Goal: Task Accomplishment & Management: Manage account settings

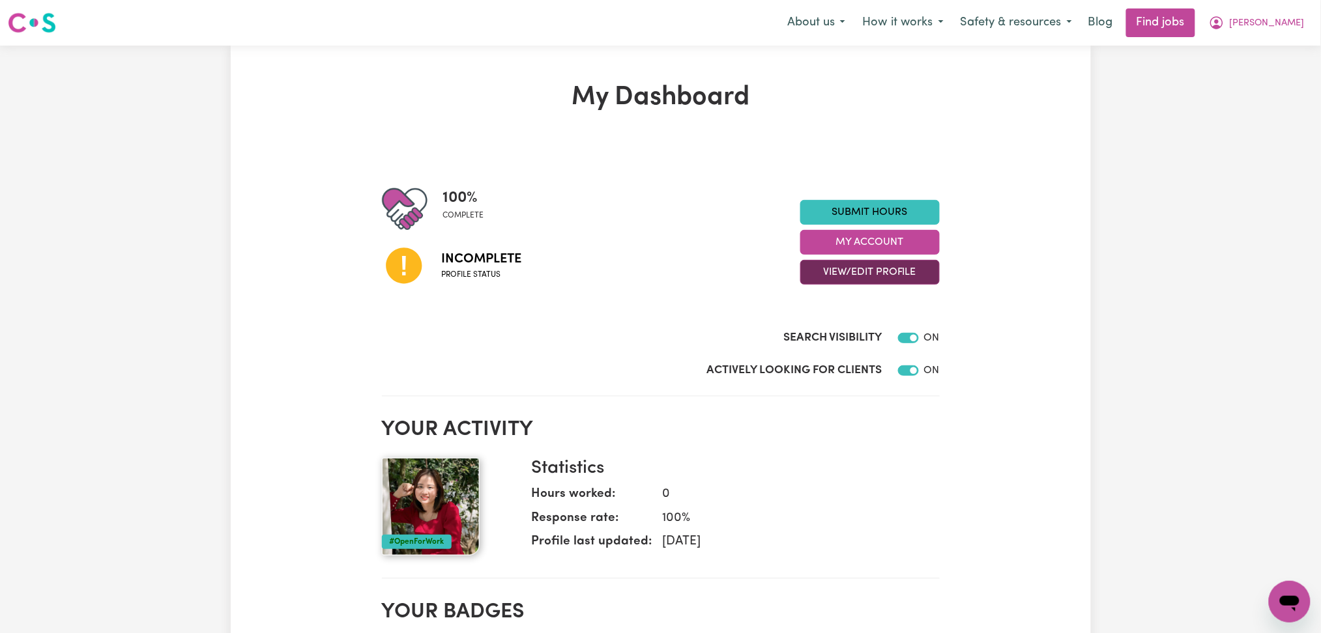
click at [903, 272] on button "View/Edit Profile" at bounding box center [869, 272] width 139 height 25
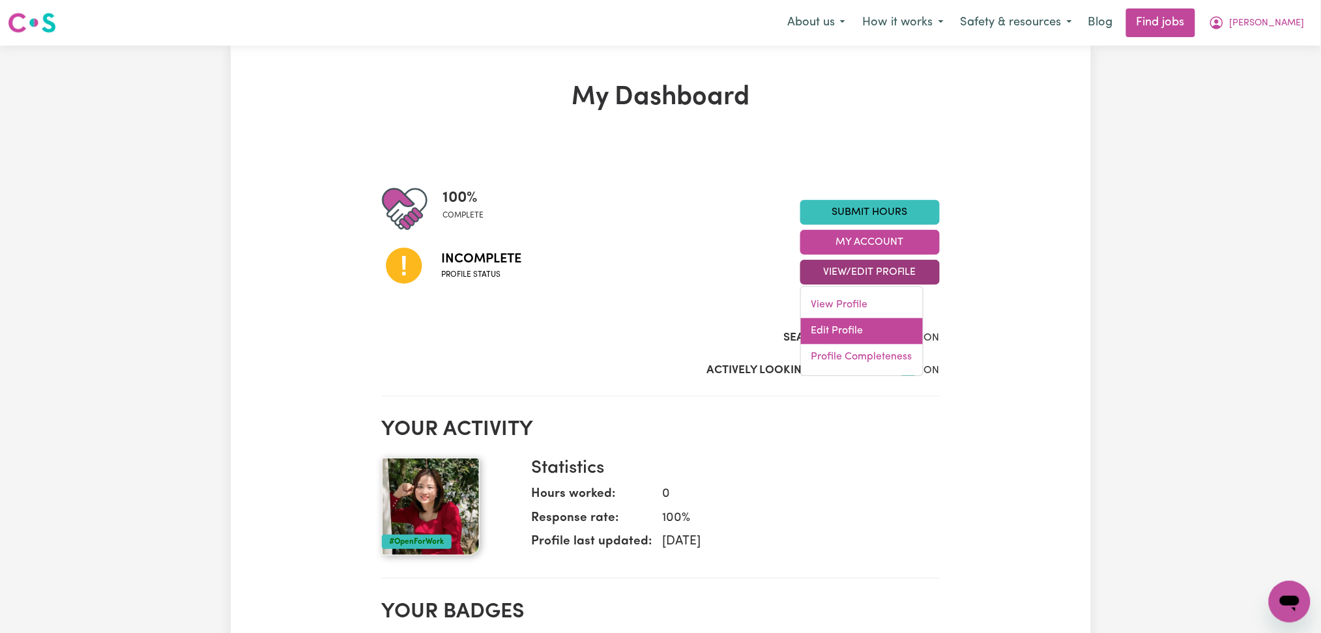
click at [854, 333] on link "Edit Profile" at bounding box center [862, 332] width 122 height 26
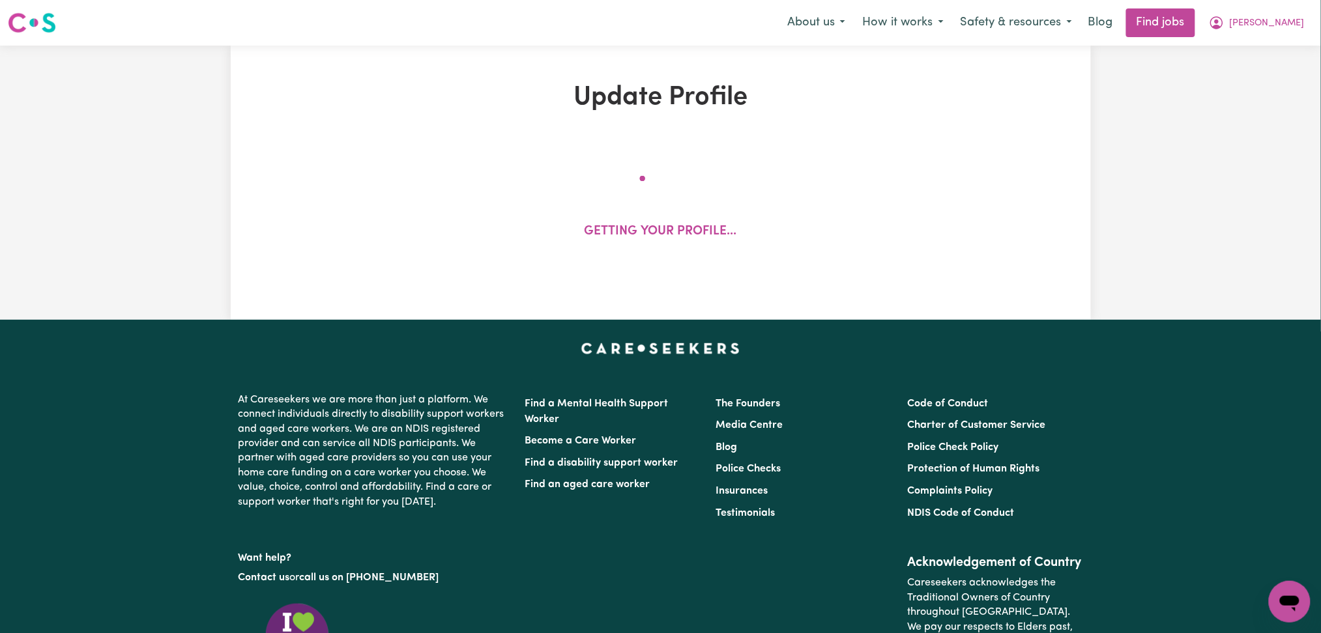
select select "[DEMOGRAPHIC_DATA]"
select select "Australian PR"
select select "Studying a healthcare related degree or qualification"
select select "45"
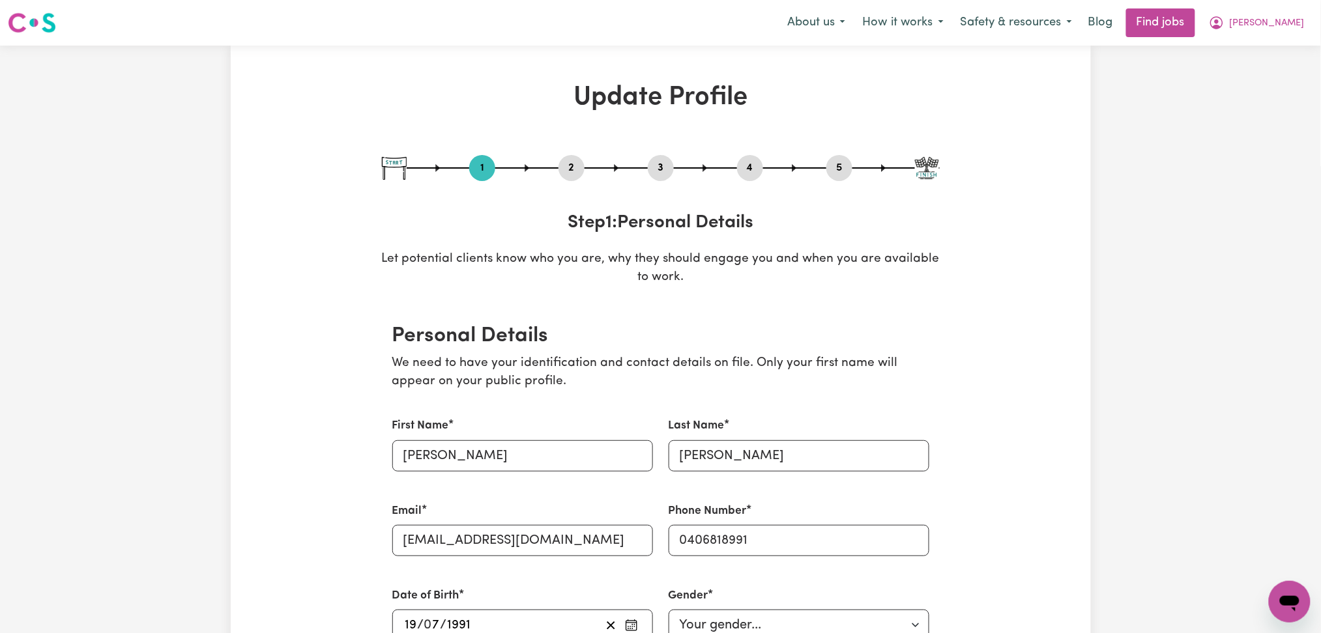
click at [571, 179] on div "2" at bounding box center [571, 168] width 26 height 26
click at [571, 167] on button "2" at bounding box center [571, 168] width 26 height 17
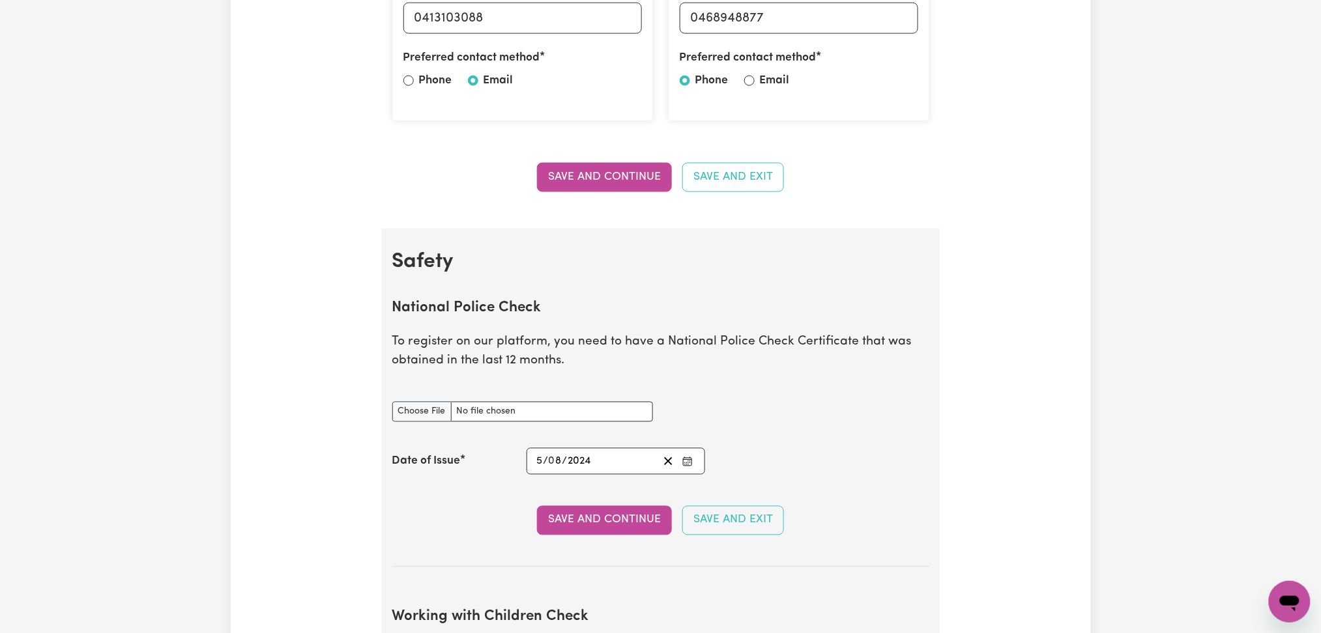
scroll to position [782, 0]
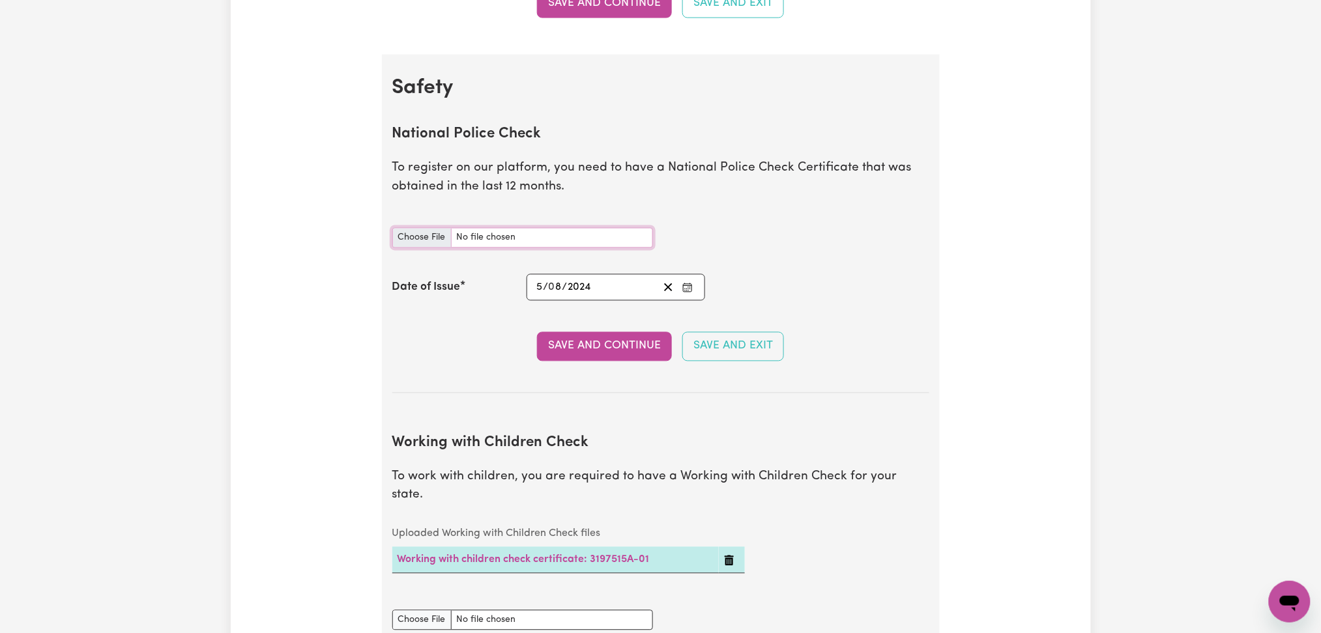
click at [413, 239] on input "National Police Check document" at bounding box center [522, 238] width 261 height 20
type input "C:\fakepath\[PERSON_NAME] PC 20082025.pdf"
click at [686, 287] on icon "Enter the Date of Issue of your National Police Check" at bounding box center [687, 288] width 10 height 10
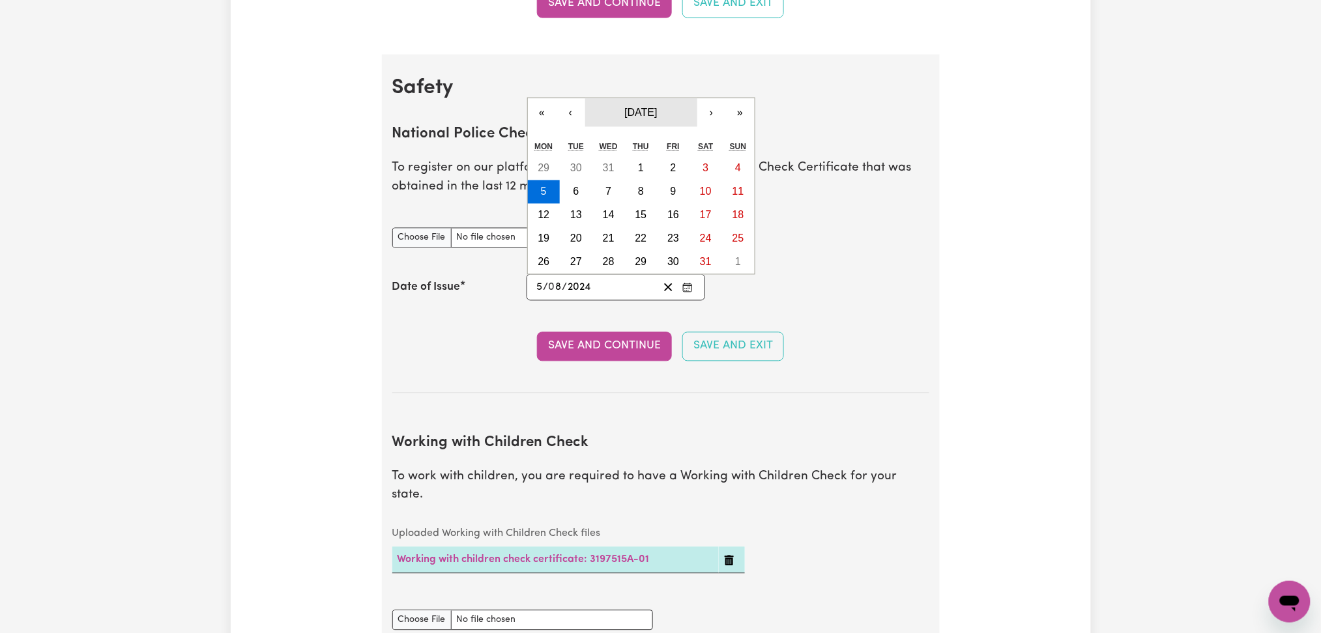
click at [641, 107] on span "[DATE]" at bounding box center [640, 112] width 33 height 11
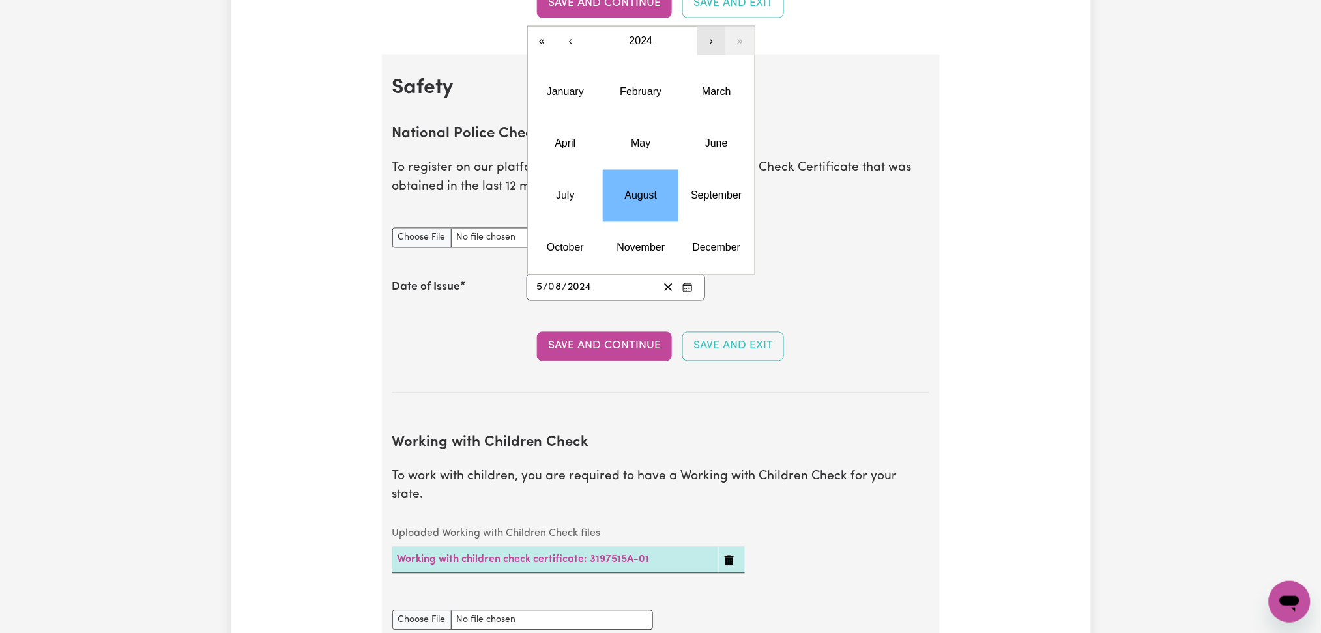
click at [712, 45] on button "›" at bounding box center [711, 41] width 29 height 29
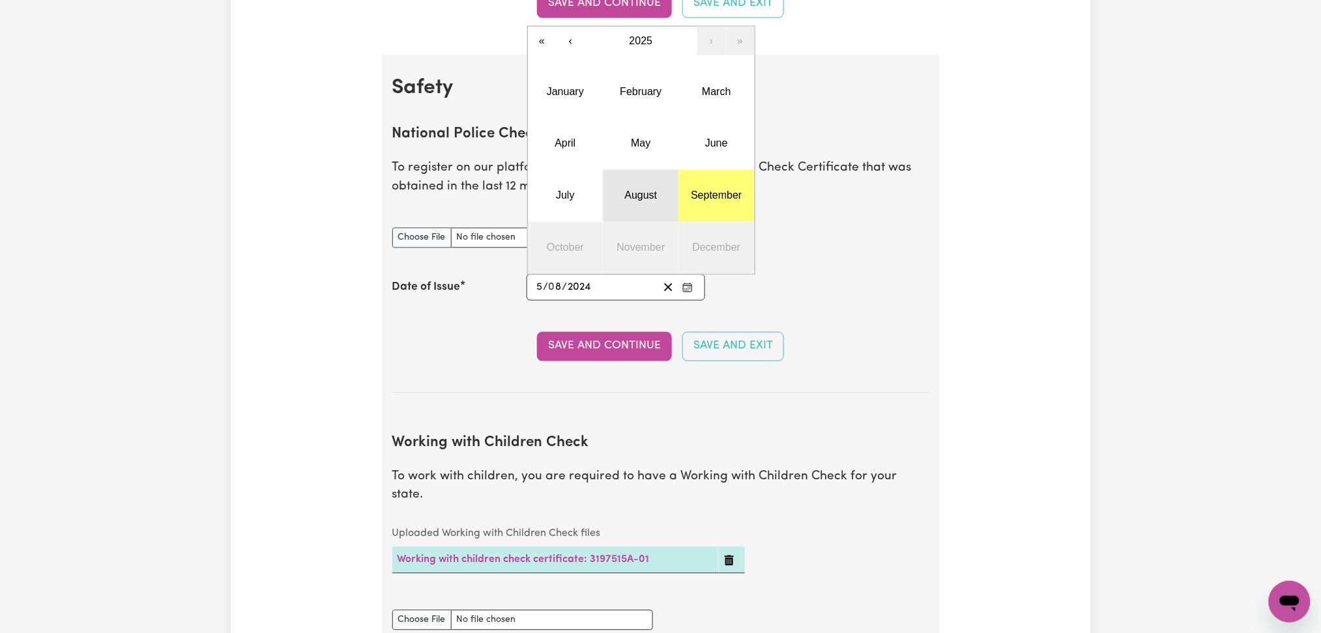
click at [652, 197] on abbr "August" at bounding box center [641, 195] width 33 height 11
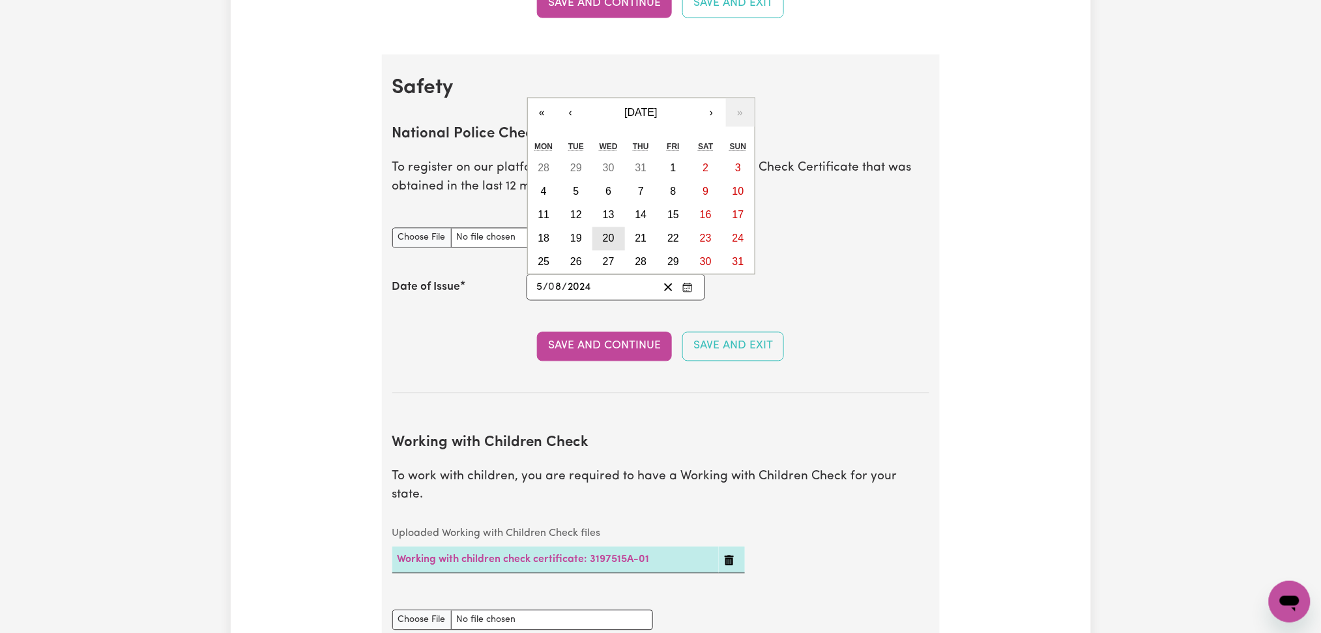
click at [603, 240] on abbr "20" at bounding box center [609, 238] width 12 height 11
type input "[DATE]"
type input "20"
type input "2025"
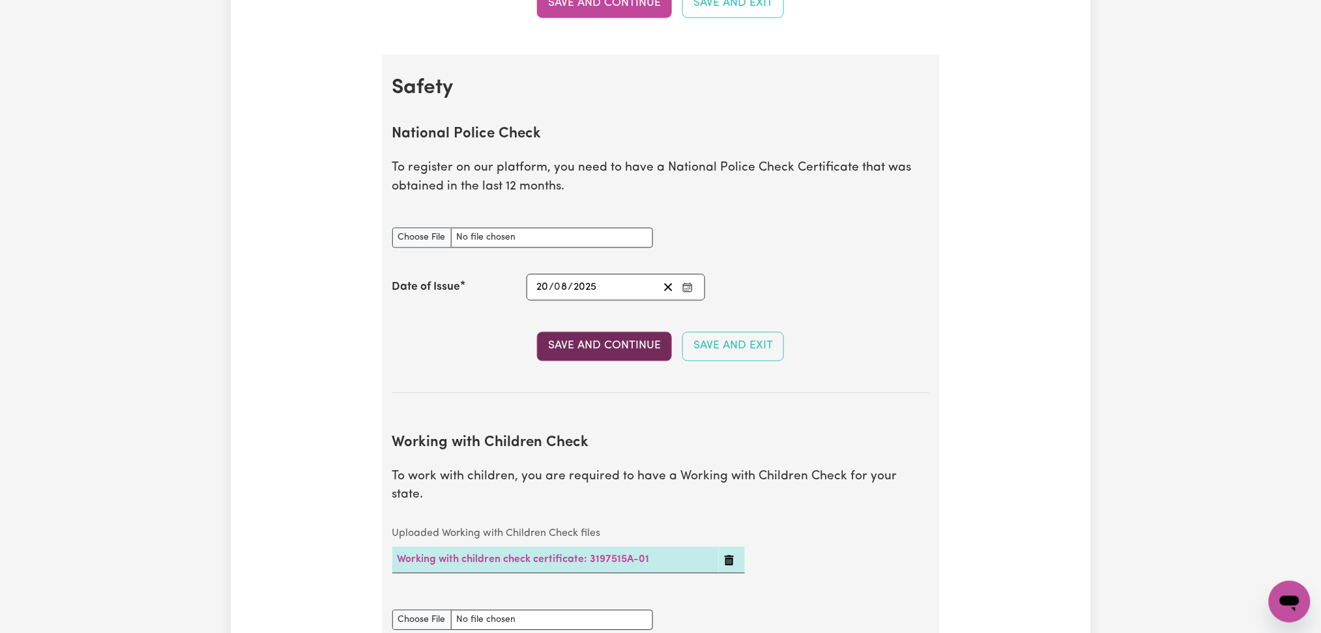
click at [573, 358] on button "Save and Continue" at bounding box center [604, 346] width 135 height 29
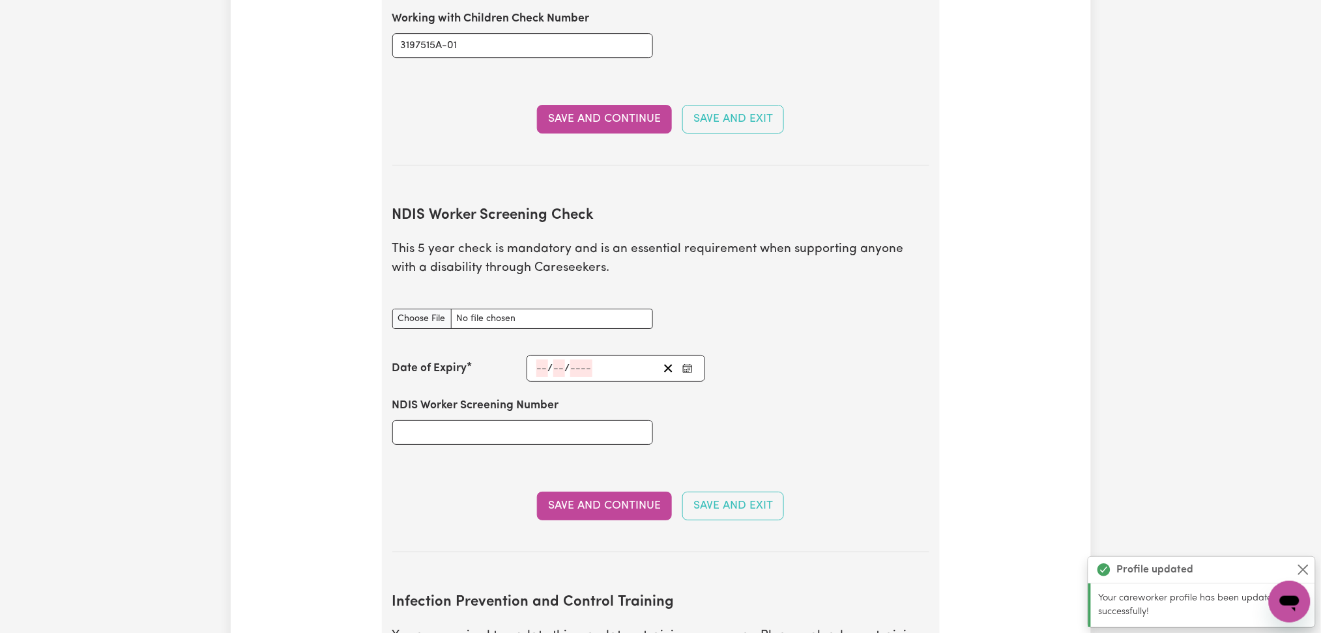
scroll to position [1631, 0]
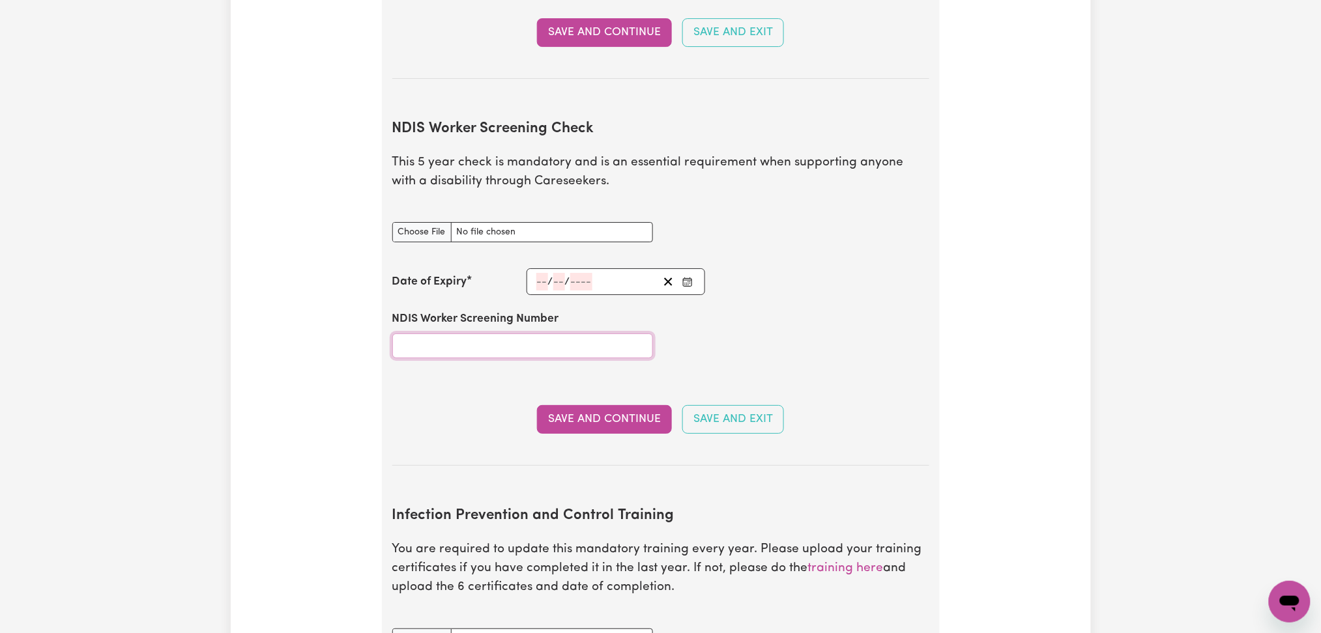
click at [560, 334] on input "NDIS Worker Screening Number" at bounding box center [522, 346] width 261 height 25
paste input "57689121"
type input "57689121"
click at [691, 277] on icon "Enter the Date of Expiry of your NDIS Worker Screening Check" at bounding box center [687, 282] width 10 height 10
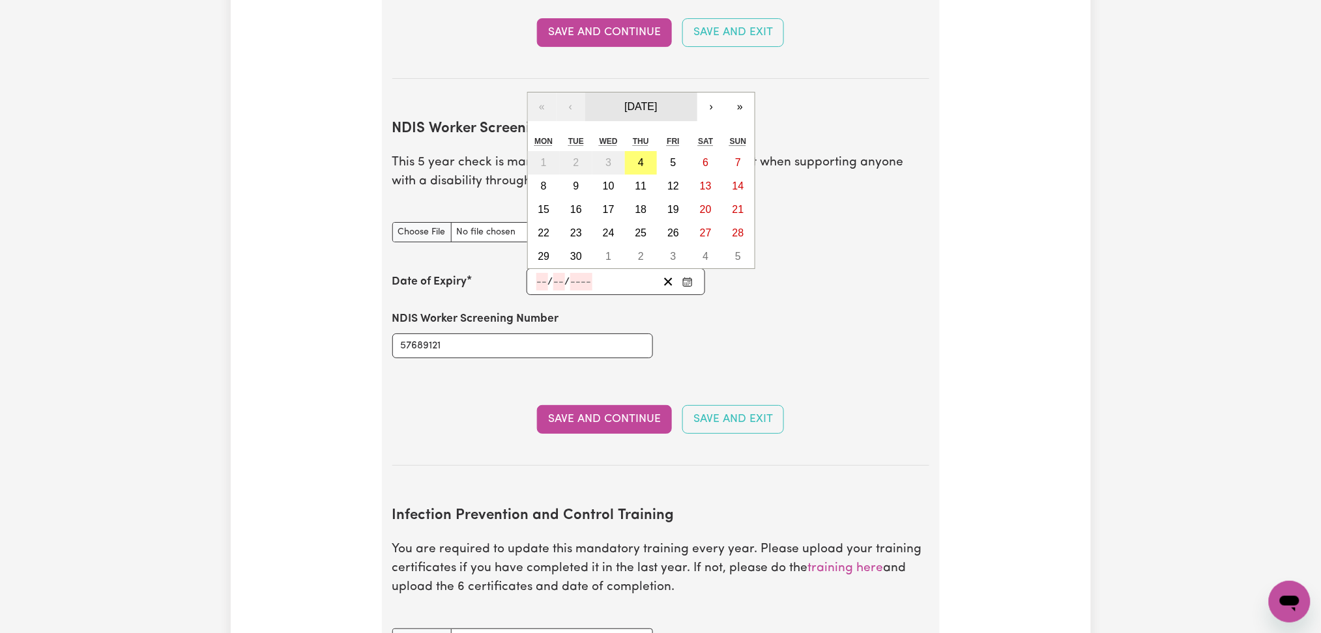
click at [643, 101] on span "[DATE]" at bounding box center [640, 106] width 33 height 11
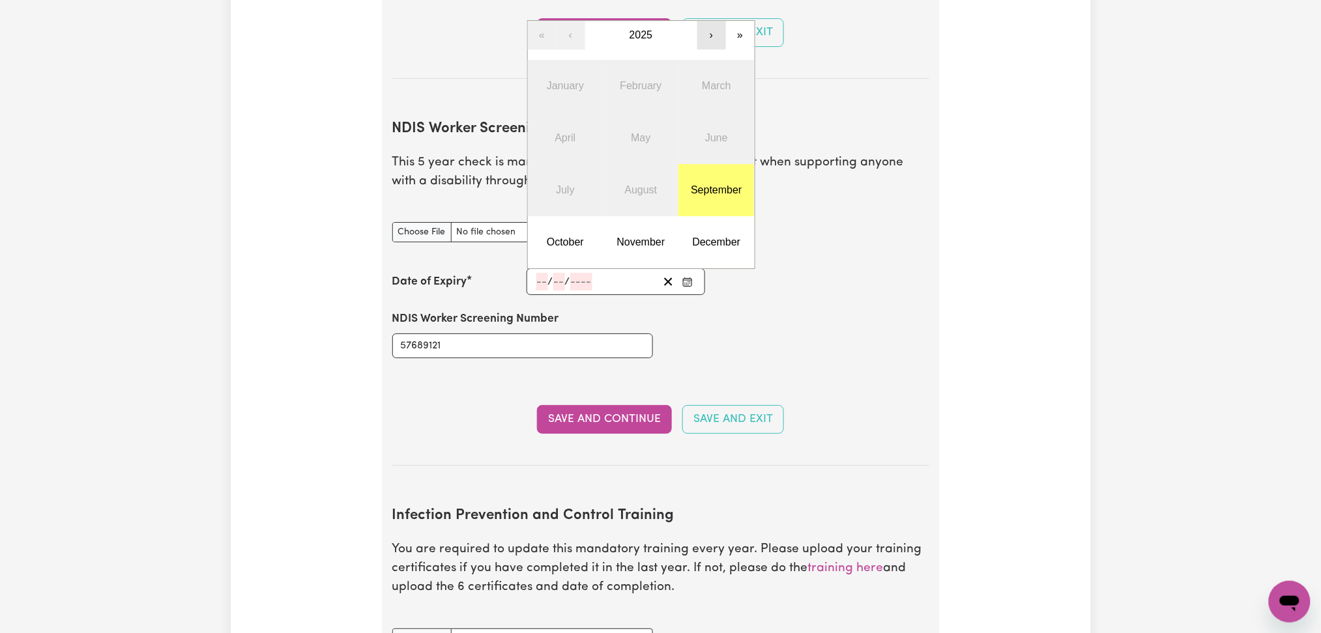
click at [720, 21] on button "›" at bounding box center [711, 35] width 29 height 29
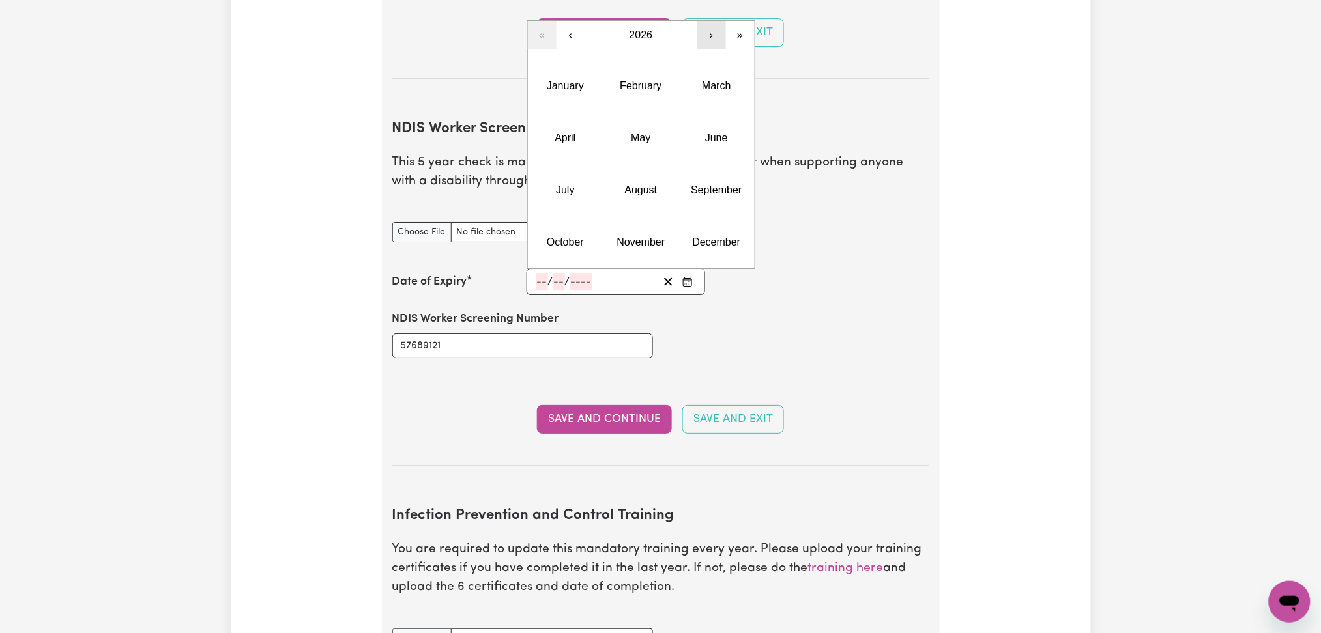
click at [720, 21] on button "›" at bounding box center [711, 35] width 29 height 29
click at [574, 184] on abbr "July" at bounding box center [565, 189] width 18 height 11
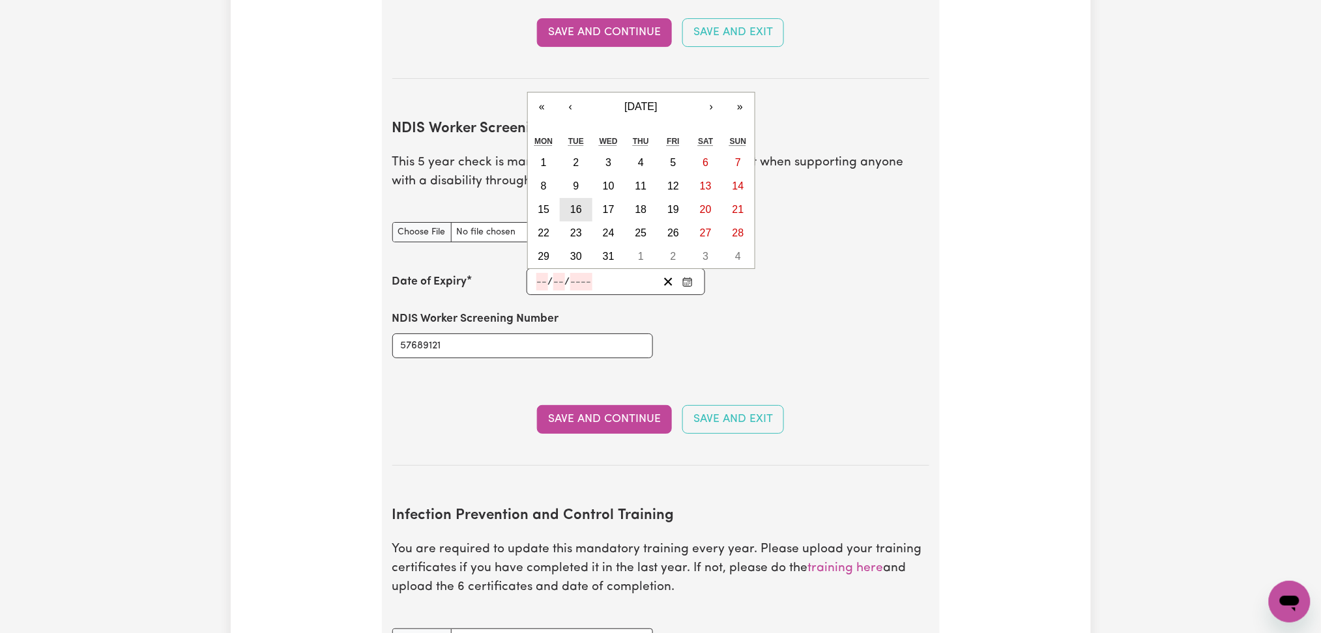
click at [574, 198] on button "16" at bounding box center [576, 209] width 33 height 23
type input "[DATE]"
type input "16"
type input "7"
type input "2030"
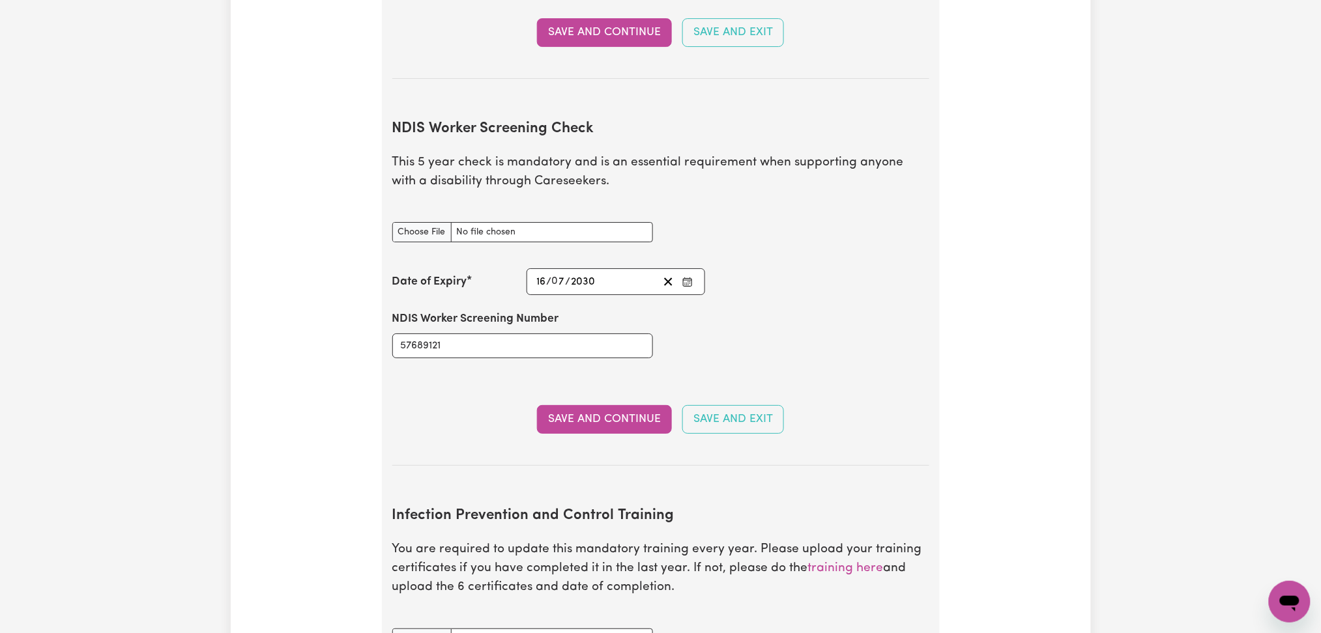
click at [429, 207] on div "NDIS Worker Screening Check document" at bounding box center [522, 225] width 261 height 36
click at [428, 222] on input "NDIS Worker Screening Check document" at bounding box center [522, 232] width 261 height 20
type input "C:\fakepath\[PERSON_NAME] NDIS 57689121 - 16072030.PNG"
click at [563, 405] on button "Save and Continue" at bounding box center [604, 419] width 135 height 29
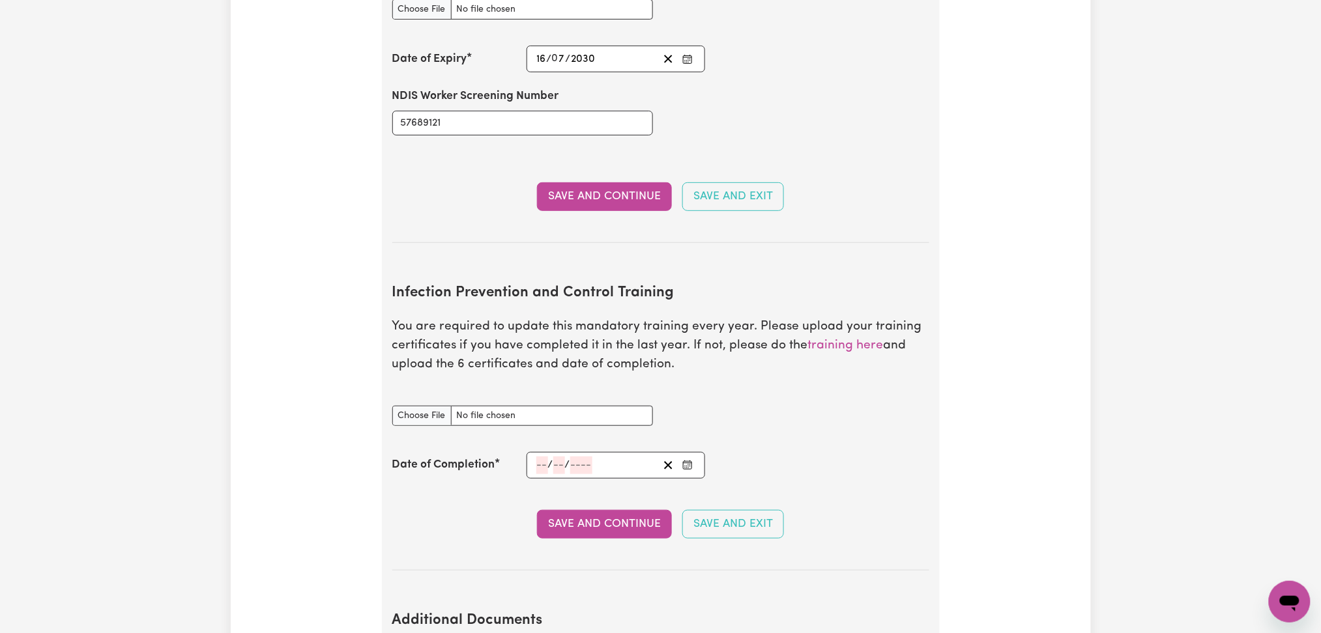
scroll to position [2015, 0]
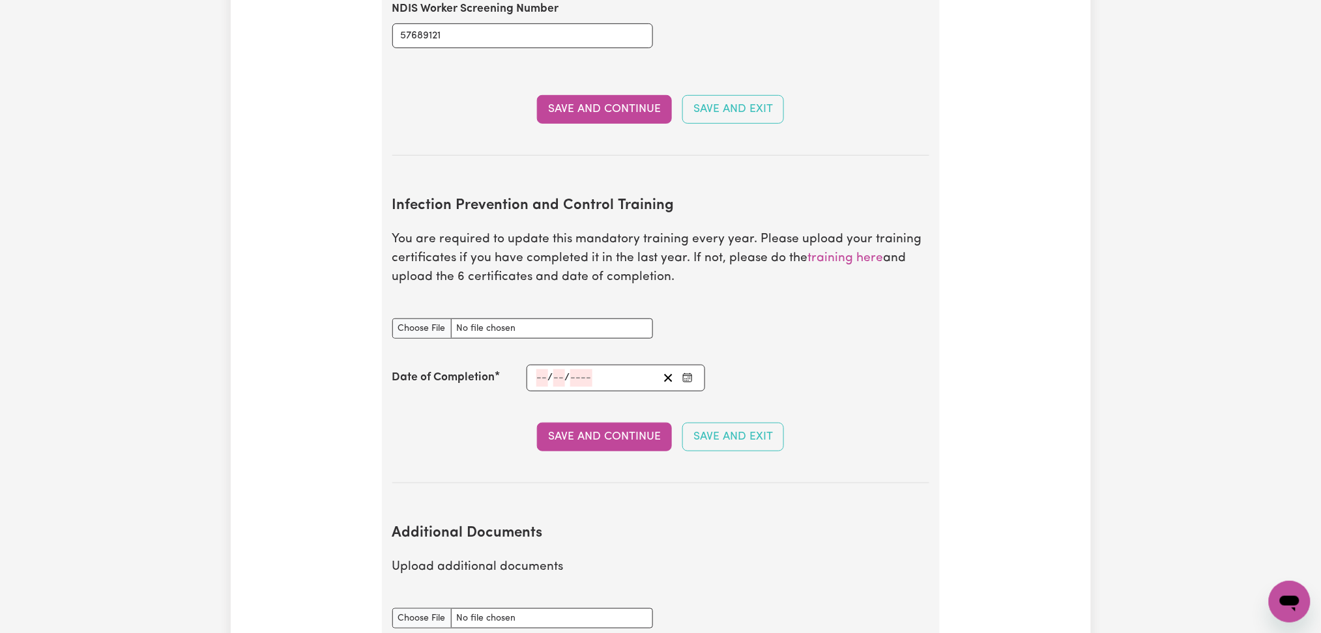
click at [693, 369] on button "Enter the Date of Completion of your Infection Prevention and Control Training" at bounding box center [687, 378] width 18 height 18
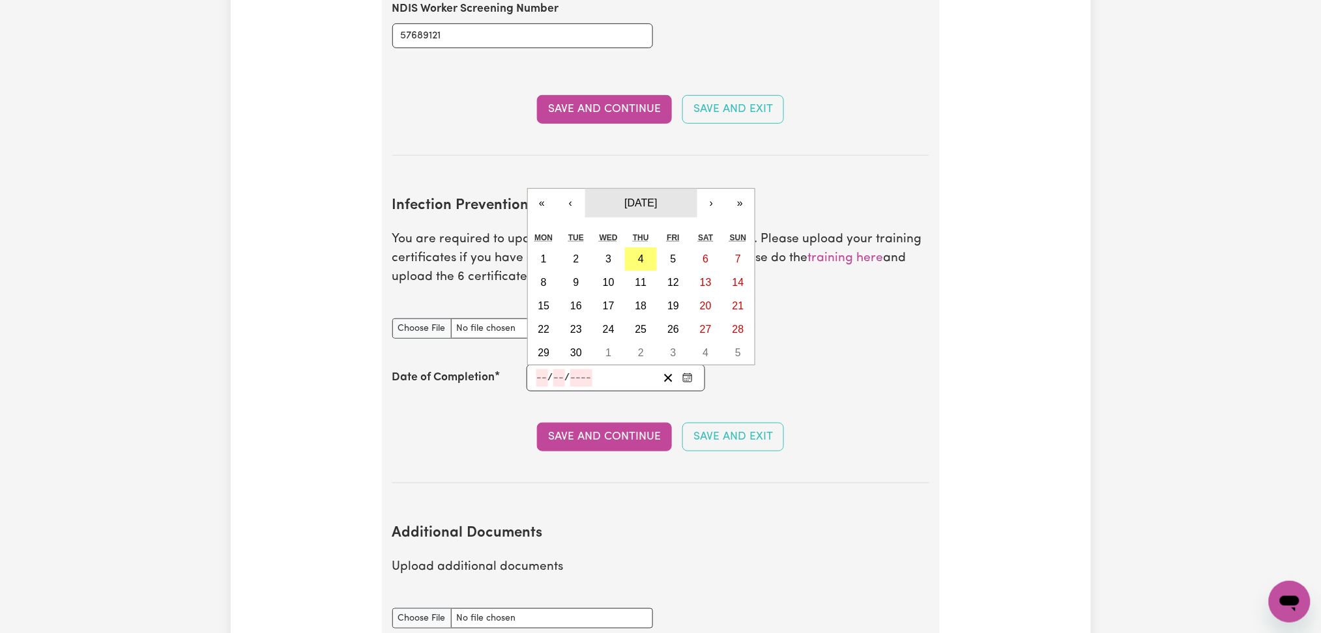
click at [624, 197] on span "[DATE]" at bounding box center [640, 202] width 33 height 11
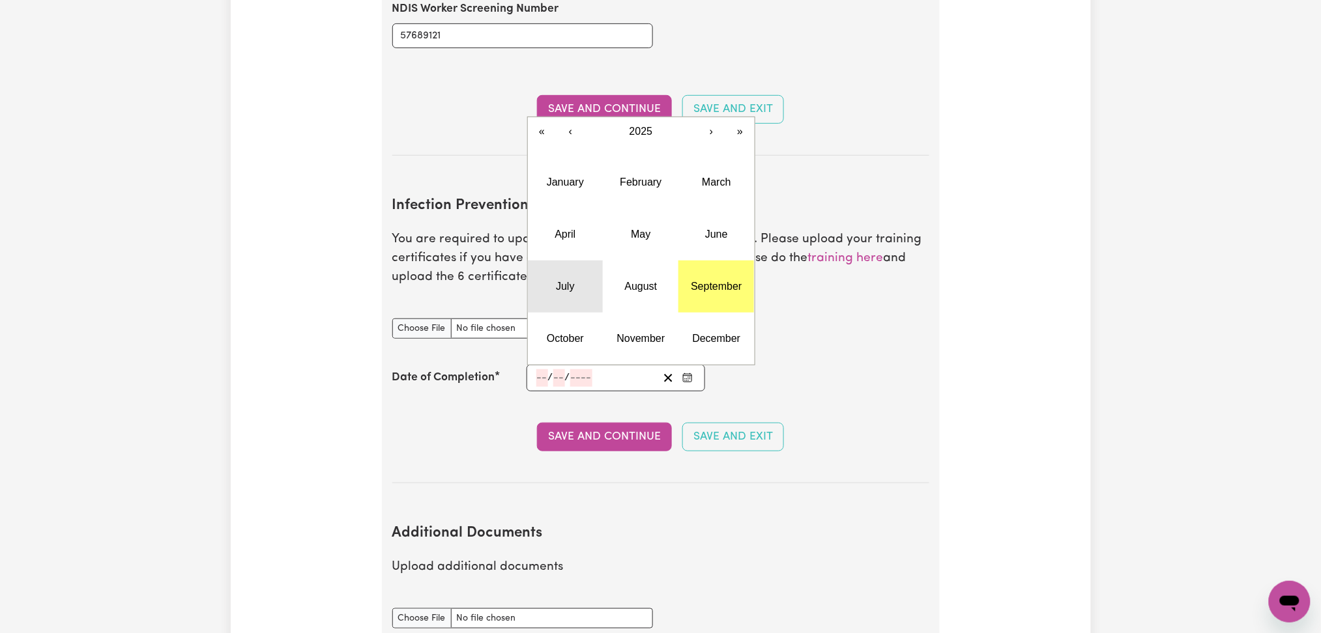
click at [558, 281] on abbr "July" at bounding box center [565, 286] width 18 height 11
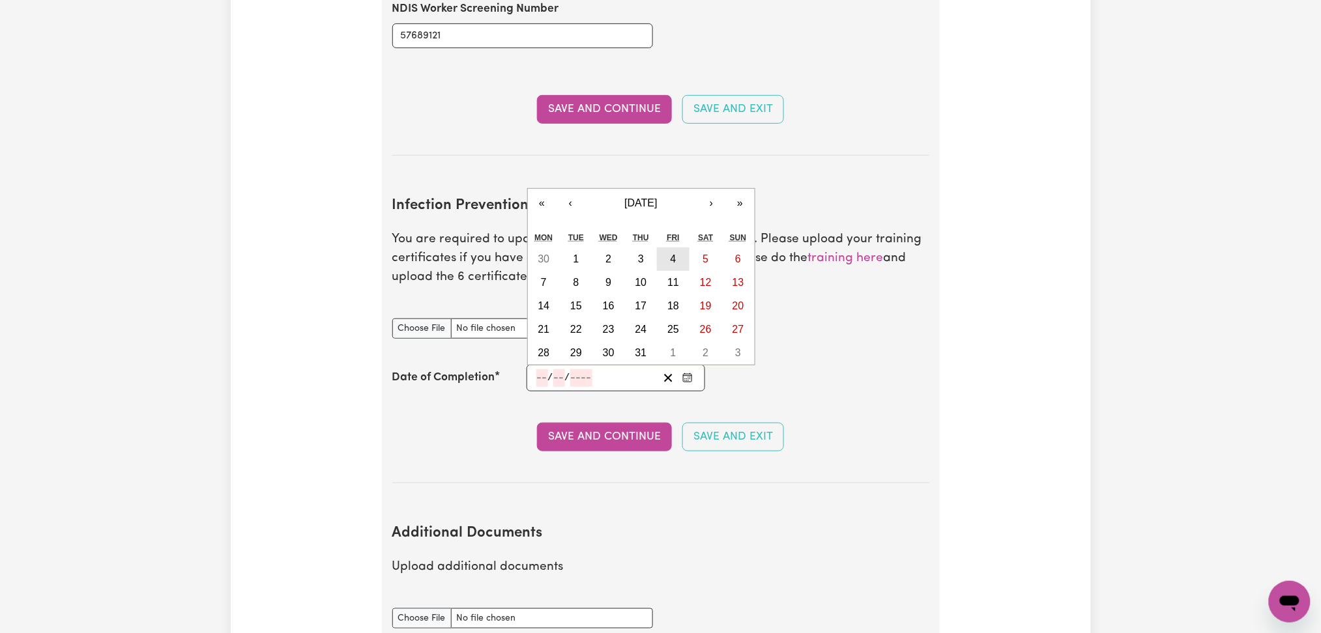
click at [681, 248] on button "4" at bounding box center [673, 259] width 33 height 23
type input "[DATE]"
type input "4"
type input "7"
type input "2025"
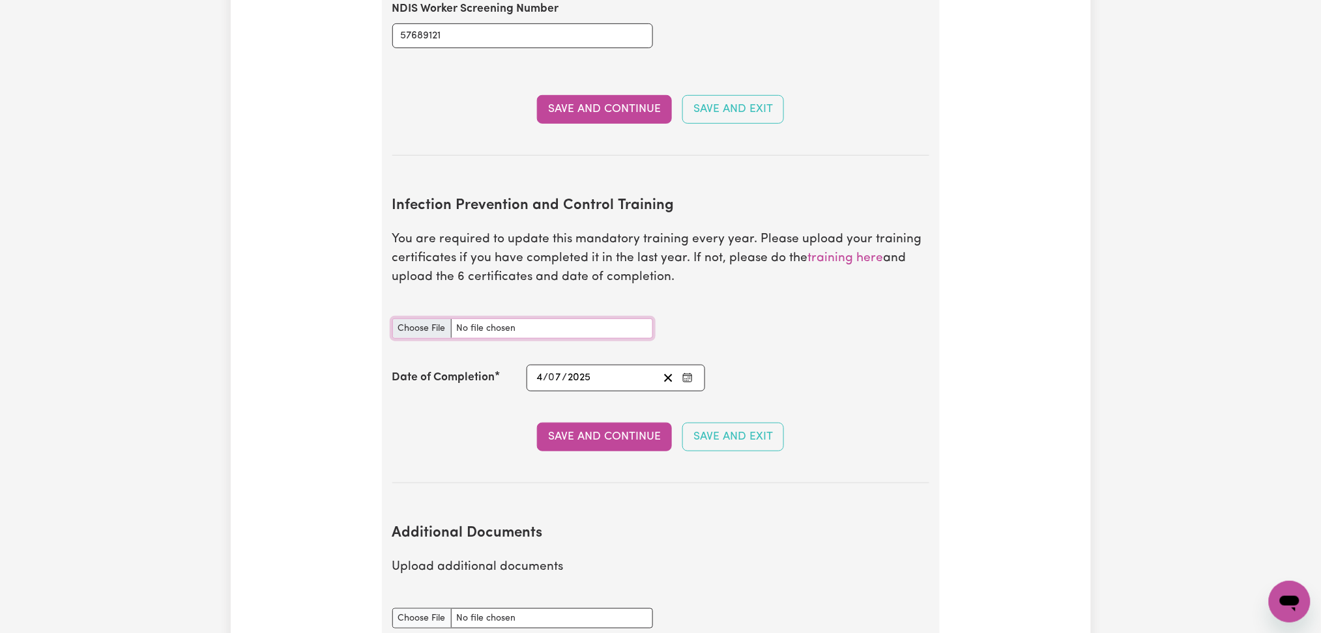
click at [397, 319] on input "Infection Prevention and Control Training document" at bounding box center [522, 329] width 261 height 20
type input "C:\fakepath\[PERSON_NAME] Infection Prevention and Control Training.pdf"
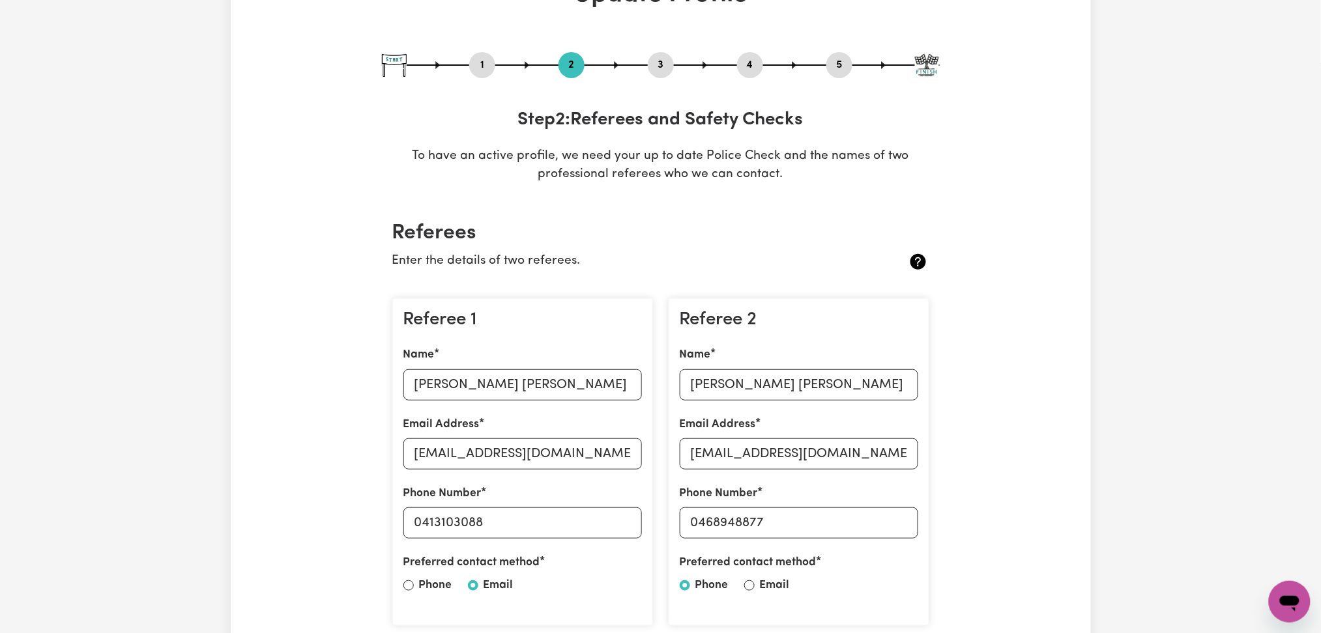
scroll to position [0, 0]
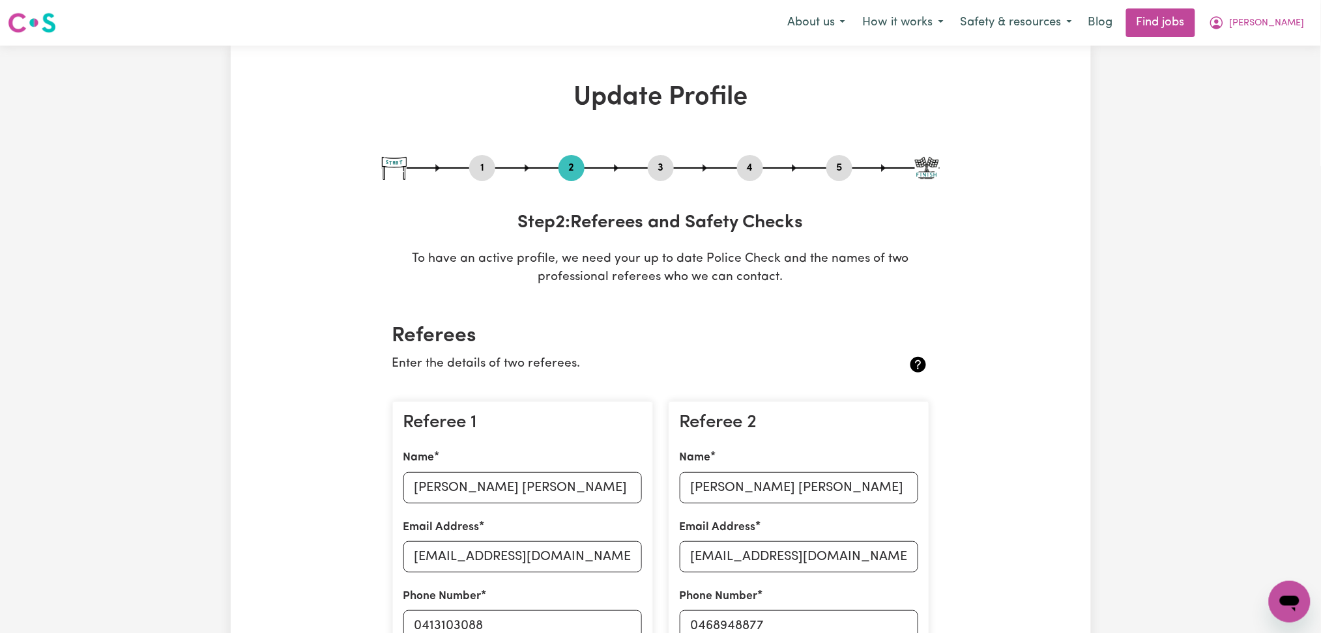
click at [657, 173] on button "3" at bounding box center [661, 168] width 26 height 17
select select "2024"
select select "Certificate III (Individual Support)"
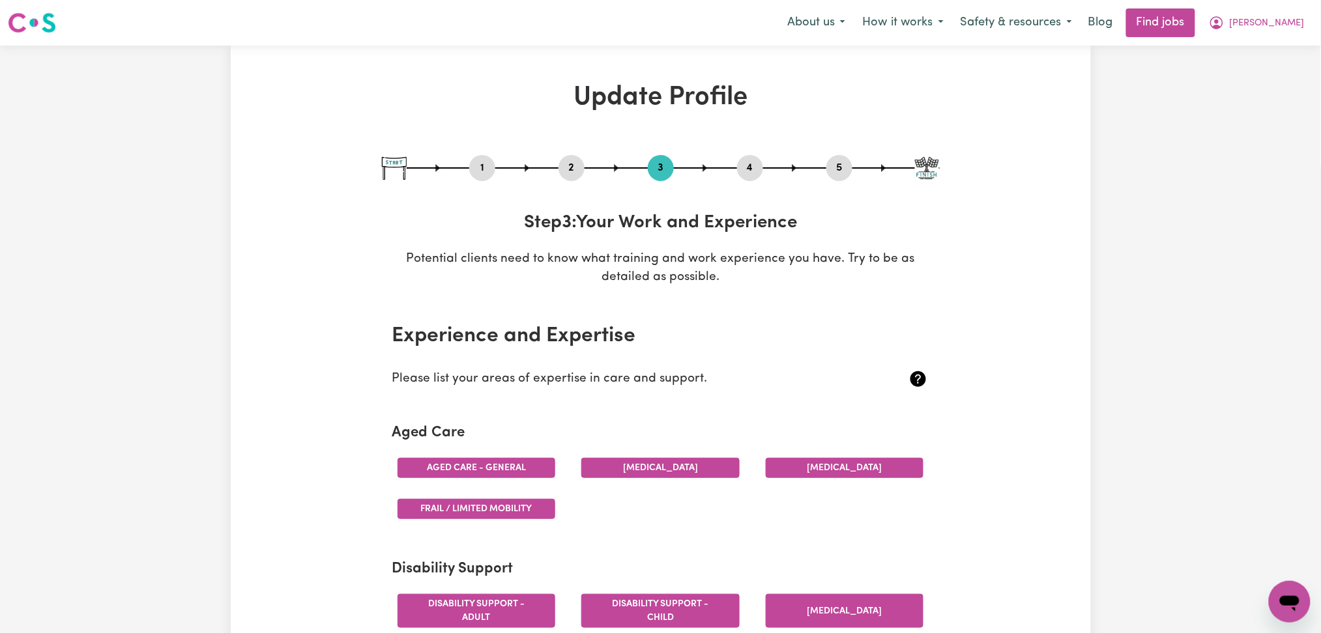
click at [753, 169] on button "4" at bounding box center [750, 168] width 26 height 17
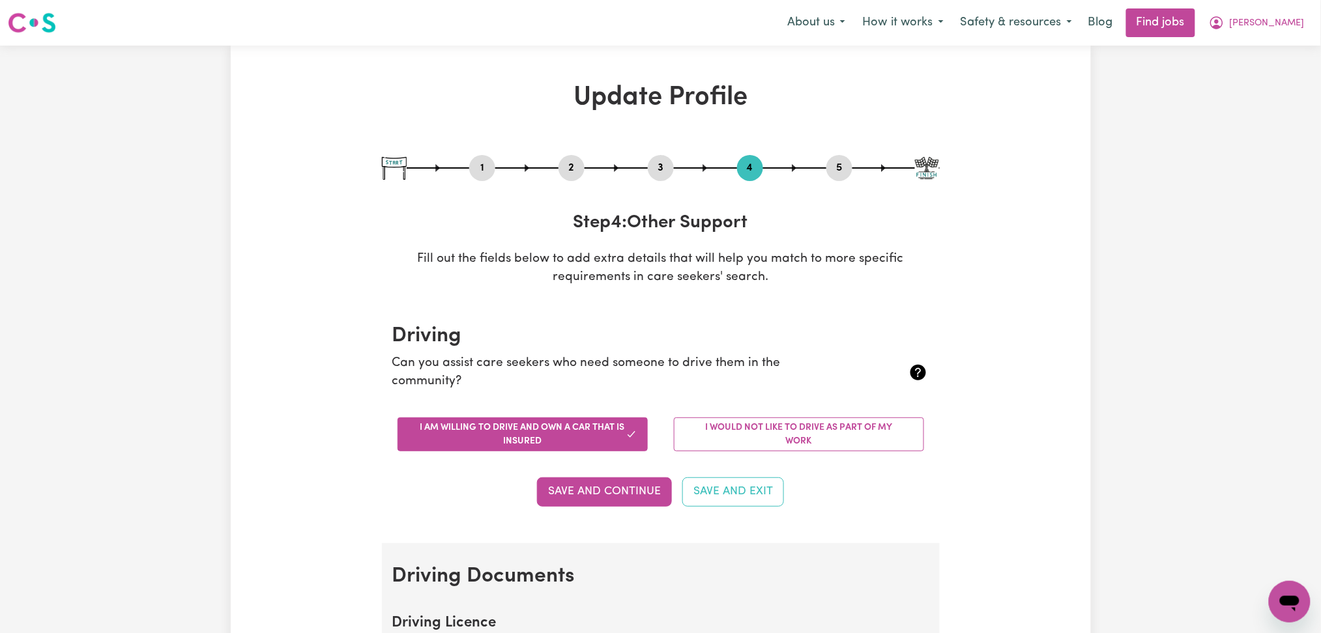
scroll to position [434, 0]
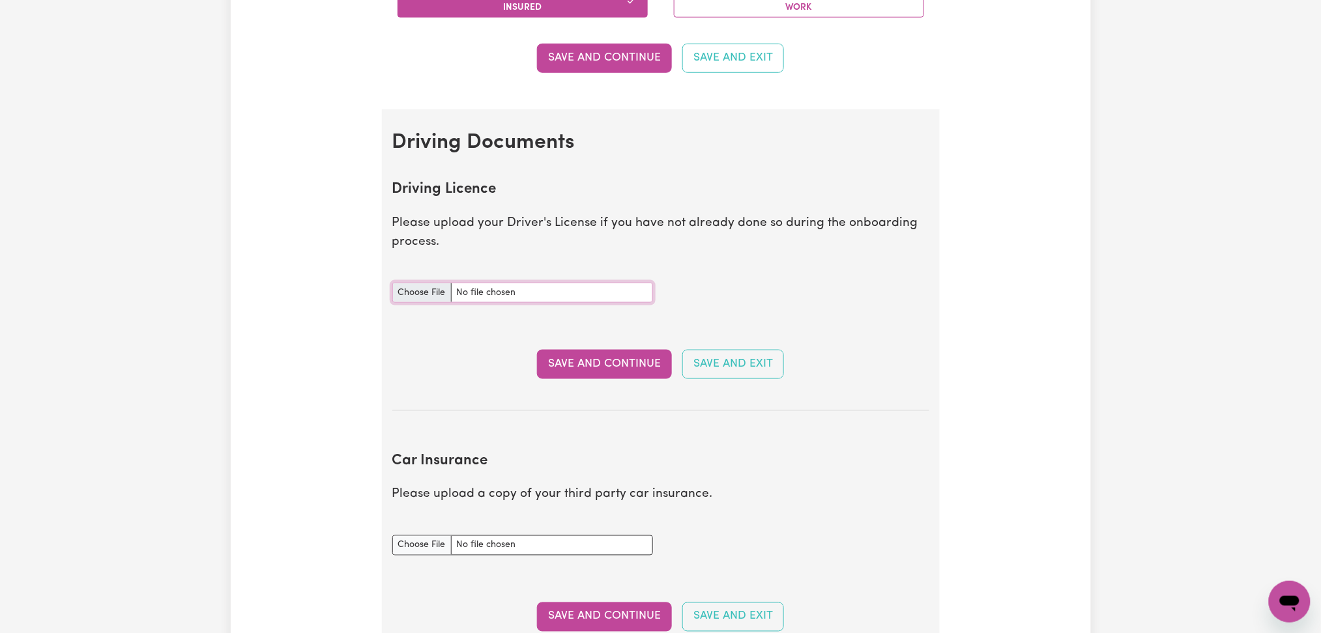
click at [414, 286] on input "Driving Licence document" at bounding box center [522, 293] width 261 height 20
type input "C:\fakepath\[PERSON_NAME] DL.pdf"
click at [427, 549] on input "Car Insurance document" at bounding box center [522, 546] width 261 height 20
type input "C:\fakepath\Thi [PERSON_NAME] VIC Roads Car Registration.pdf"
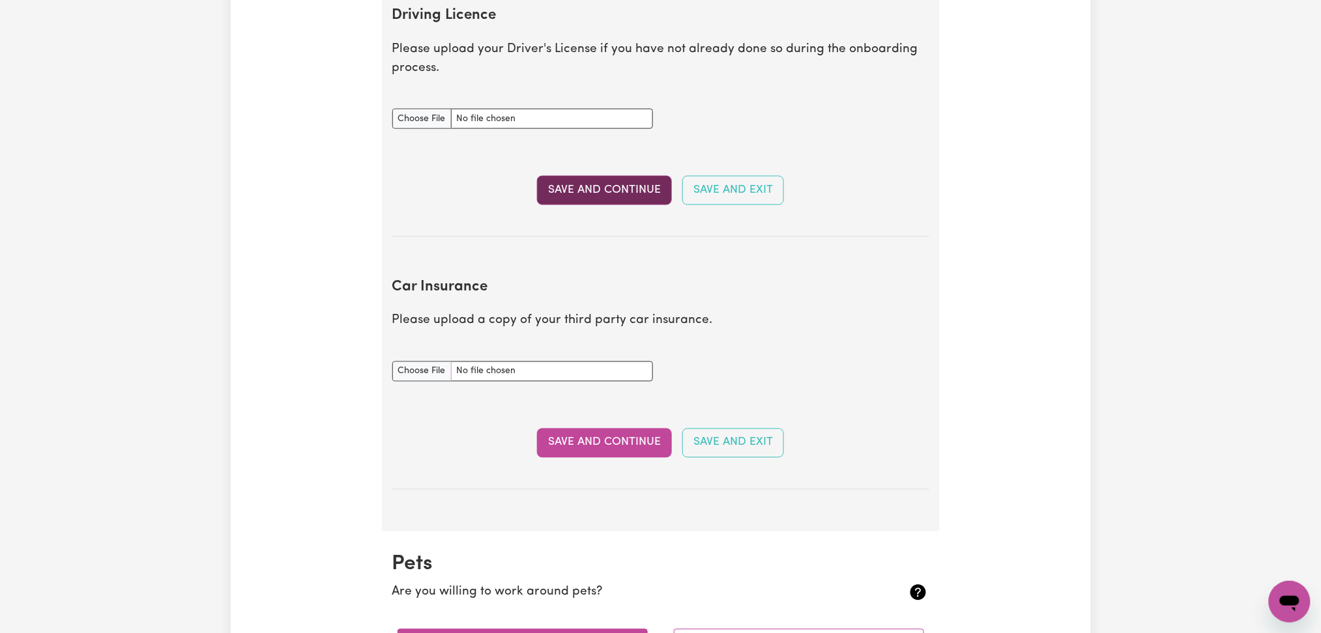
drag, startPoint x: 547, startPoint y: 190, endPoint x: 551, endPoint y: 209, distance: 19.4
click at [547, 190] on button "Save and Continue" at bounding box center [604, 190] width 135 height 29
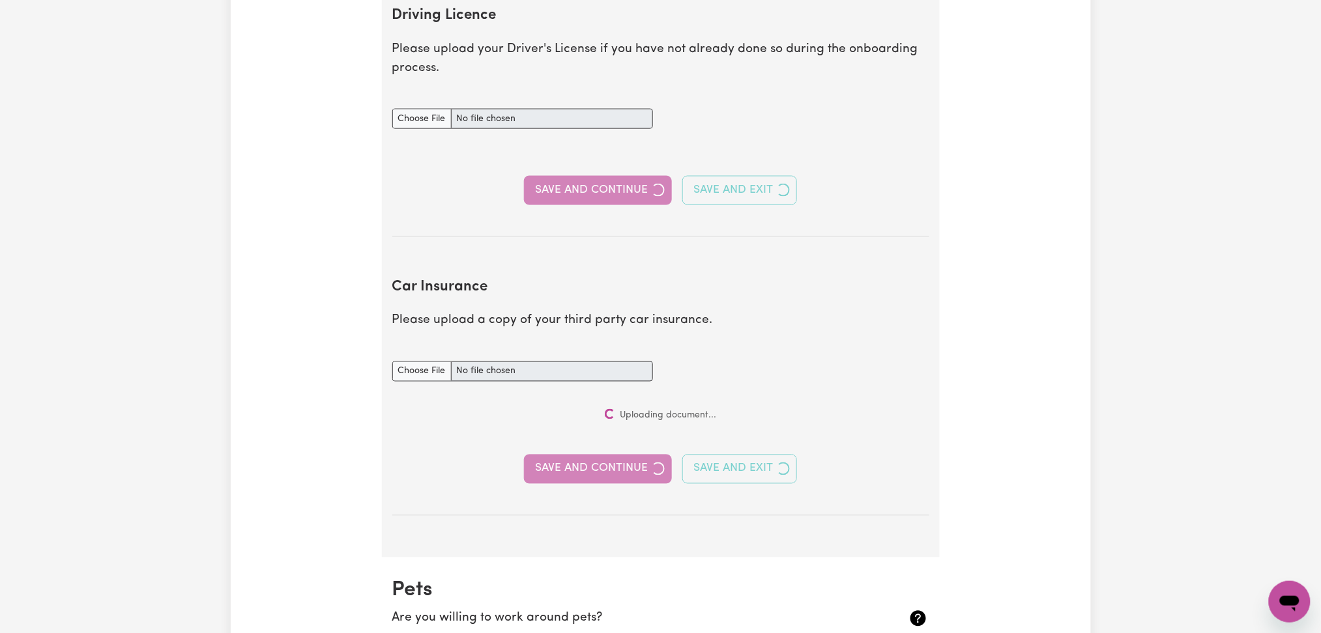
click at [587, 444] on section "Car Insurance Please upload a copy of your third party car insurance. Car Insur…" at bounding box center [660, 387] width 537 height 258
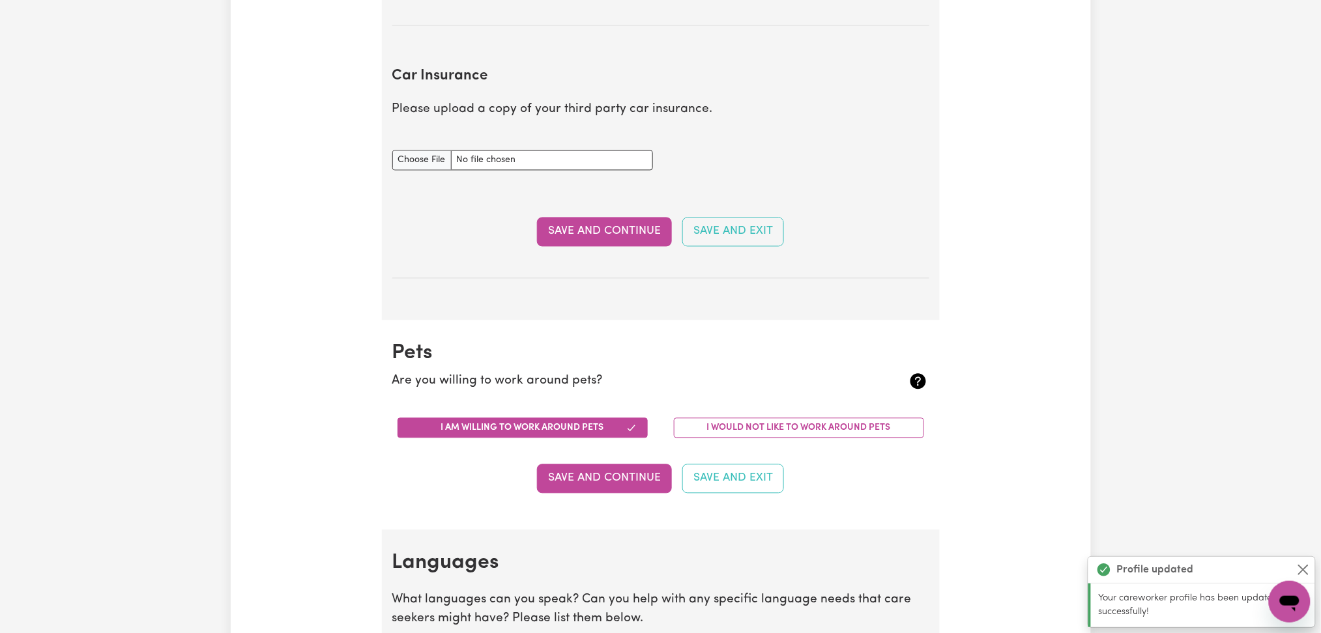
scroll to position [940, 0]
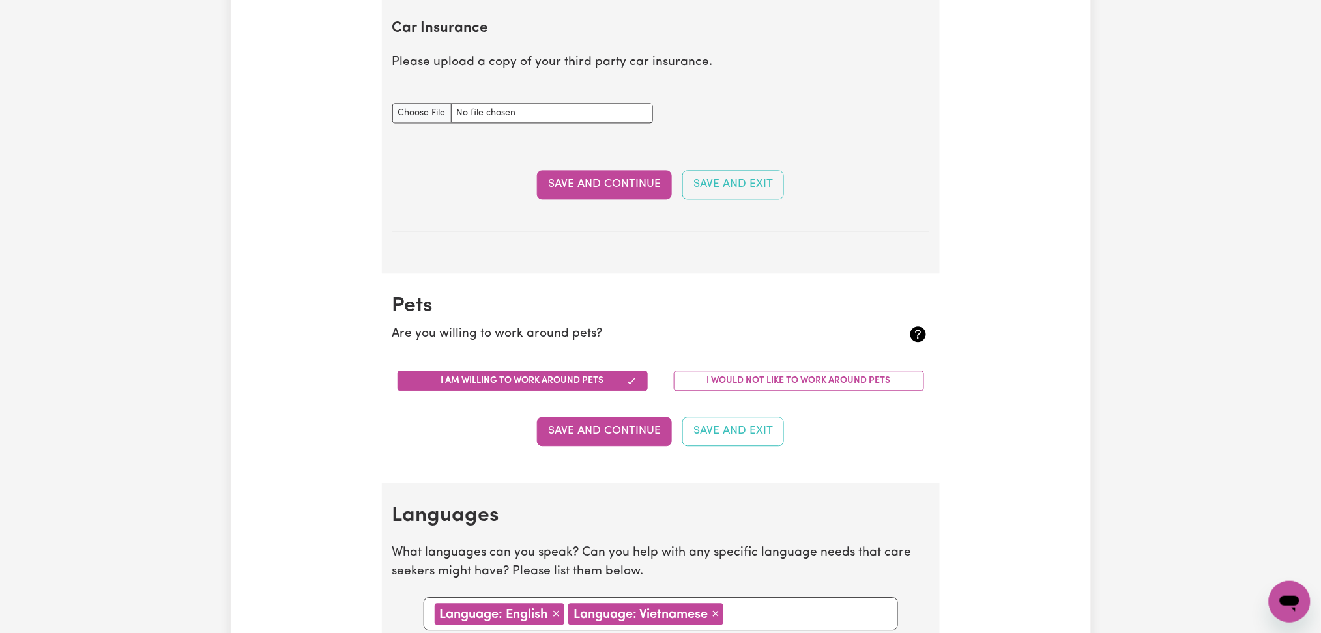
click at [624, 201] on section "Car Insurance Please upload a copy of your third party car insurance. Car Insur…" at bounding box center [660, 115] width 537 height 232
click at [595, 186] on button "Save and Continue" at bounding box center [604, 184] width 135 height 29
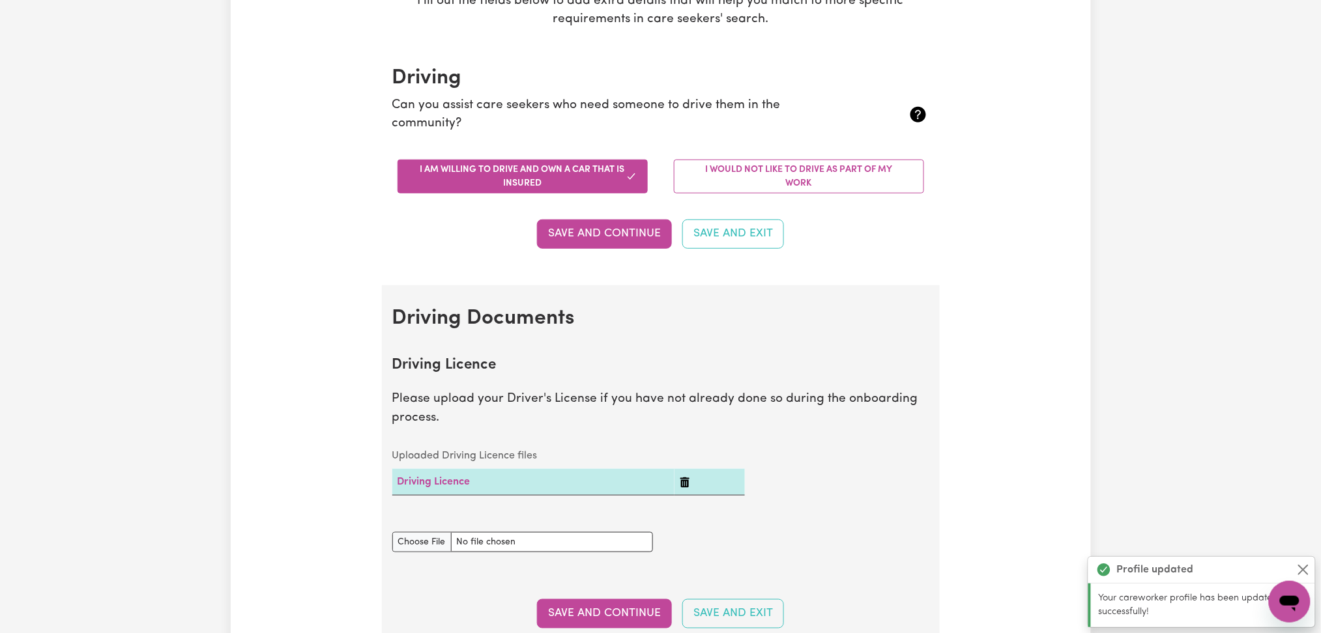
scroll to position [0, 0]
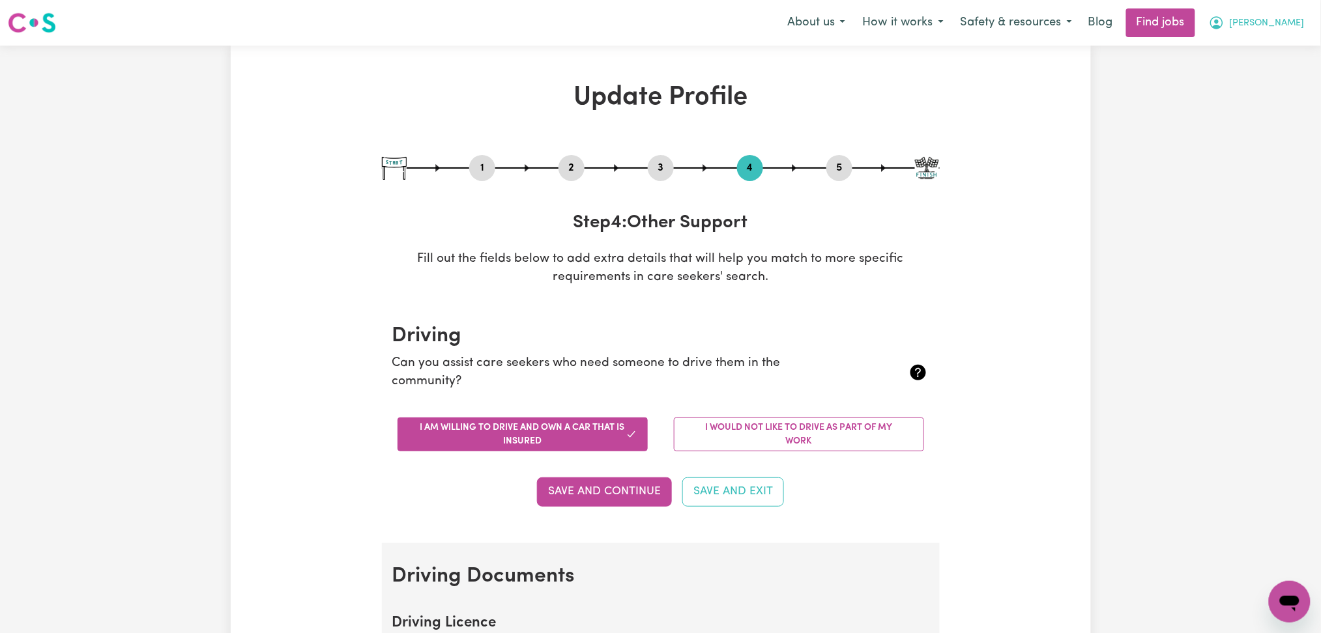
click at [1298, 21] on button "[PERSON_NAME]" at bounding box center [1256, 22] width 113 height 27
click at [1276, 92] on link "Logout" at bounding box center [1260, 99] width 103 height 25
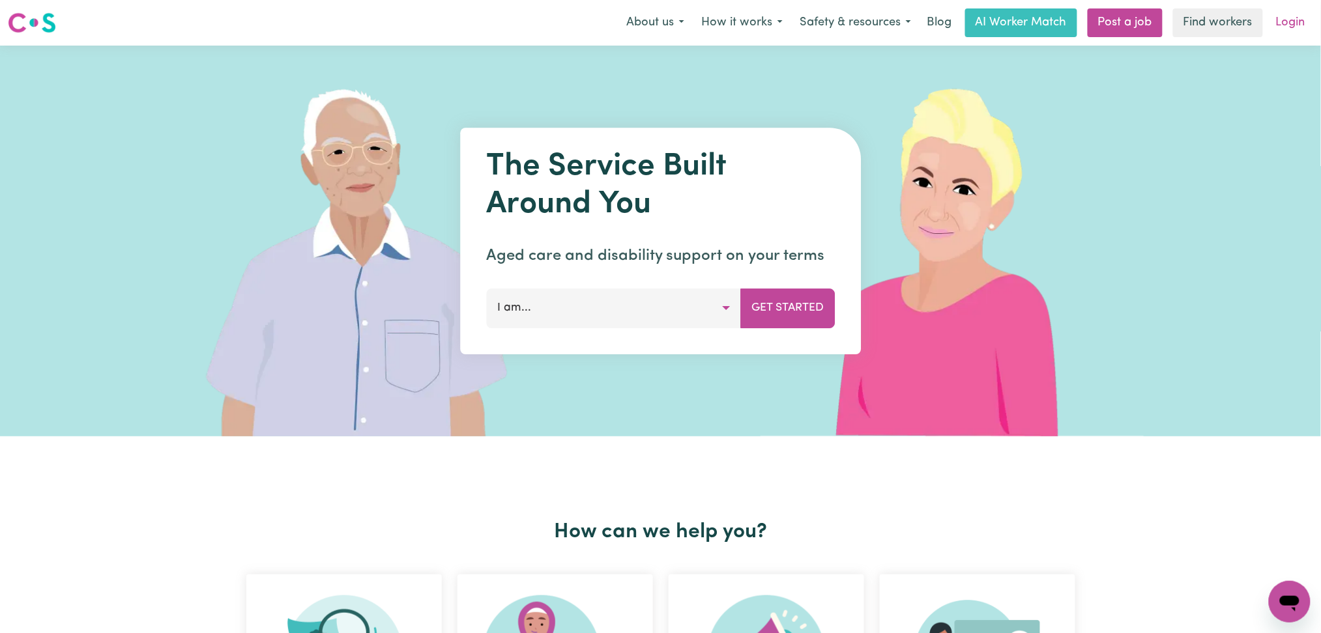
click at [1291, 29] on link "Login" at bounding box center [1290, 22] width 45 height 29
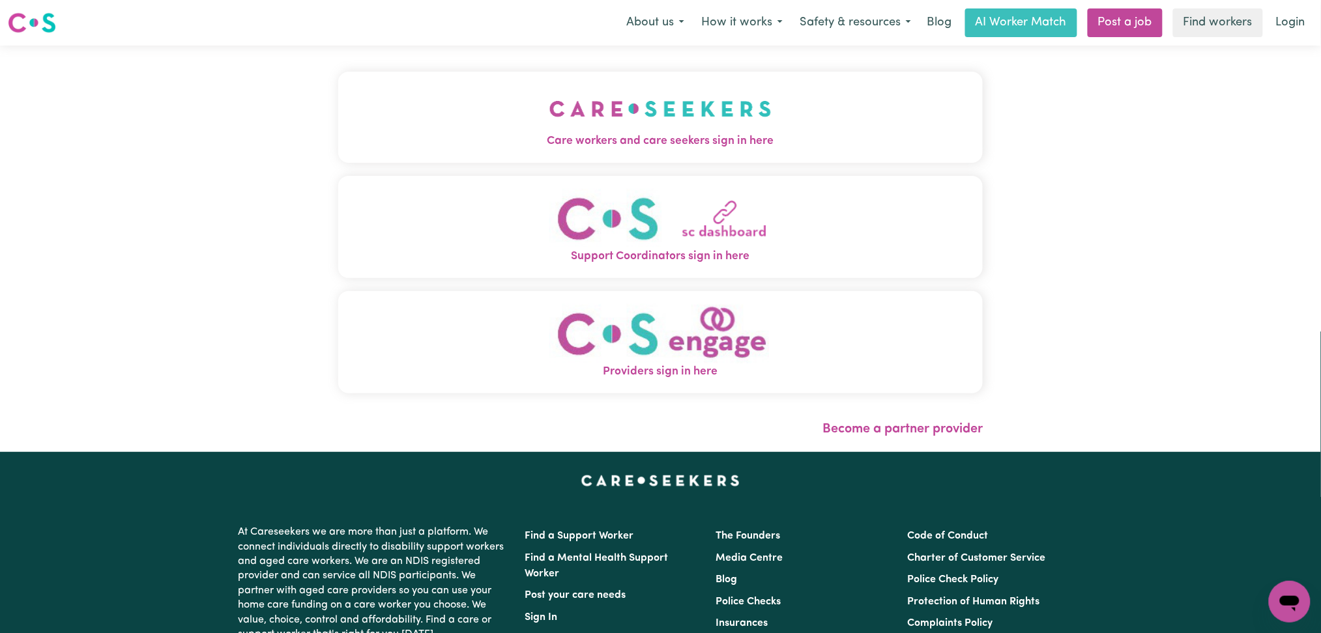
click at [454, 147] on span "Care workers and care seekers sign in here" at bounding box center [660, 141] width 645 height 17
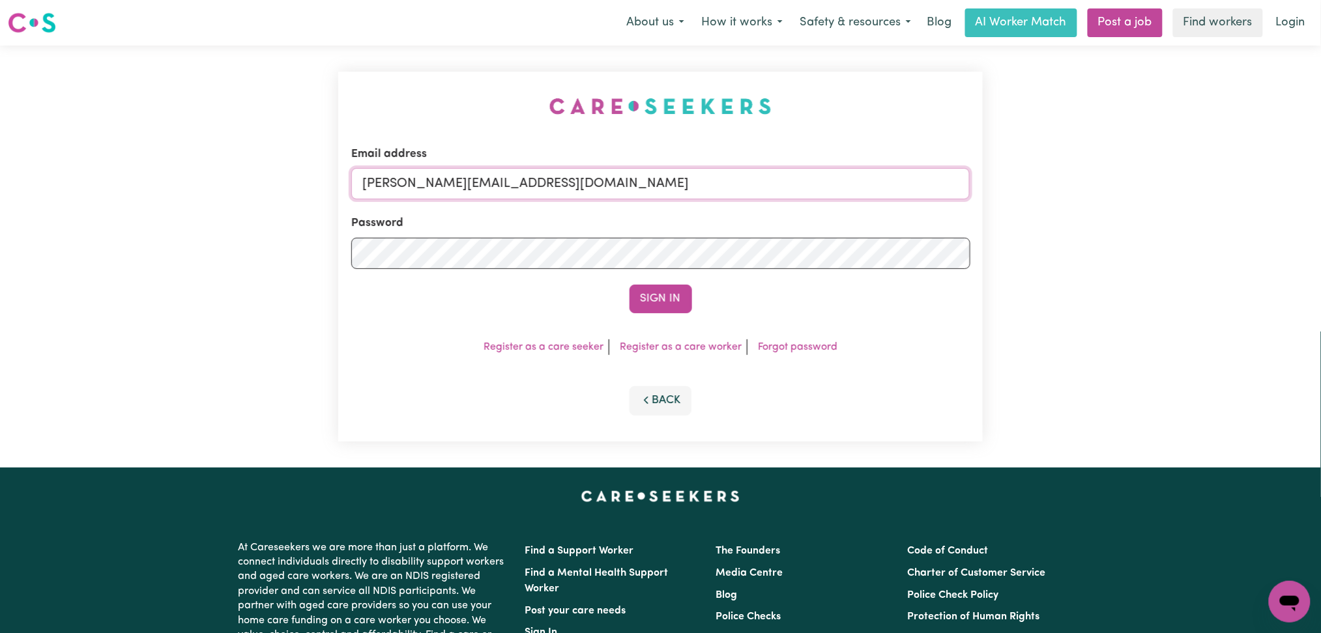
drag, startPoint x: 538, startPoint y: 178, endPoint x: 524, endPoint y: 198, distance: 24.8
click at [539, 178] on input "[PERSON_NAME][EMAIL_ADDRESS][DOMAIN_NAME]" at bounding box center [660, 183] width 619 height 31
drag, startPoint x: 431, startPoint y: 183, endPoint x: 712, endPoint y: 183, distance: 281.5
click at [712, 183] on input "Superuser~[EMAIL_ADDRESS][DOMAIN_NAME]" at bounding box center [660, 183] width 619 height 31
type input "Superuser~[EMAIL_ADDRESS][DOMAIN_NAME]"
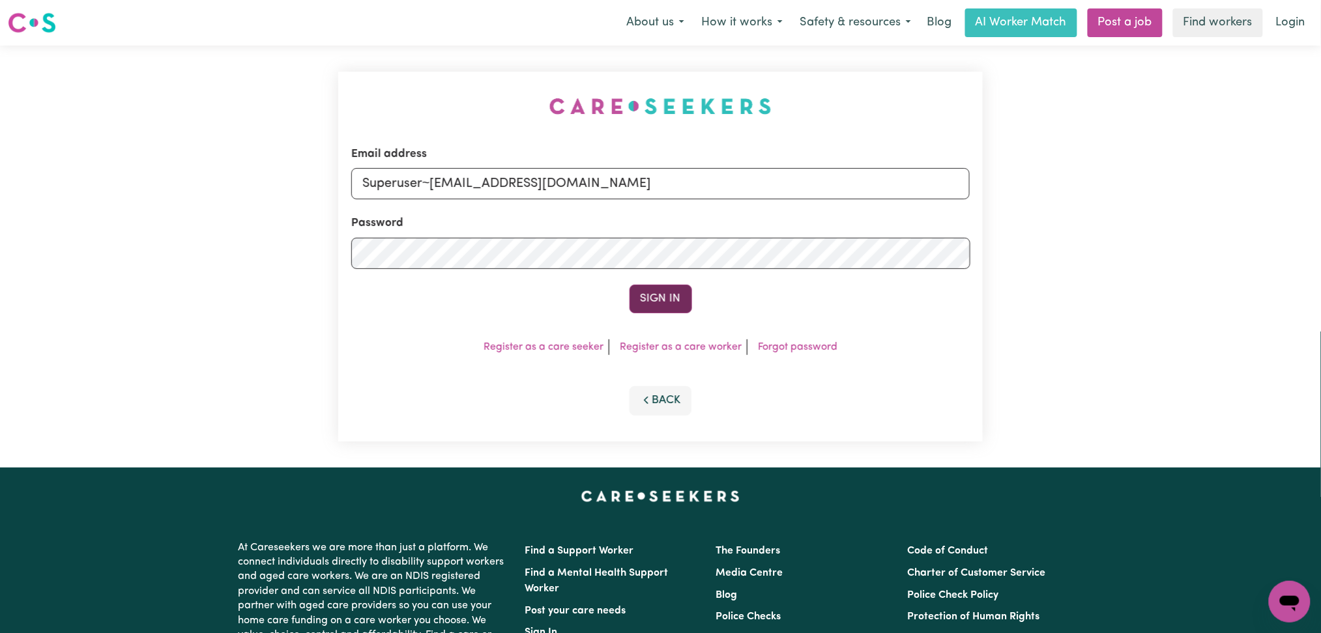
click at [679, 300] on button "Sign In" at bounding box center [660, 299] width 63 height 29
